Goal: Information Seeking & Learning: Learn about a topic

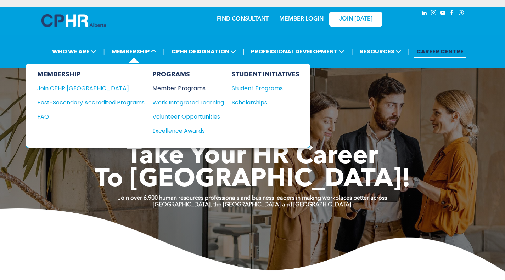
click at [191, 89] on div "Member Programs" at bounding box center [184, 88] width 64 height 9
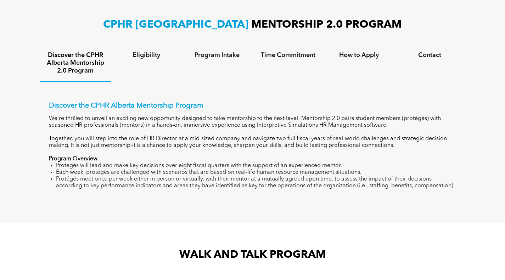
scroll to position [461, 0]
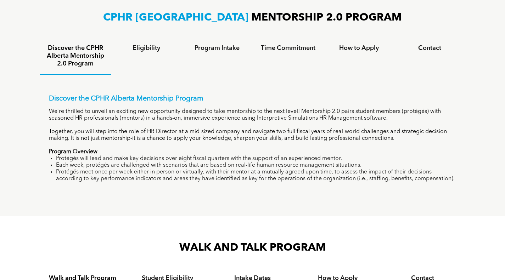
drag, startPoint x: 182, startPoint y: 111, endPoint x: 440, endPoint y: 182, distance: 267.3
click at [440, 182] on div "Discover the CPHR Alberta Mentorship Program We’re thrilled to unveil an exciti…" at bounding box center [252, 139] width 407 height 88
copy div "loremips do sita consectetu ad eli sedd eiusm! Temporinci 5.7 utlab etdolor mag…"
